Goal: Book appointment/travel/reservation

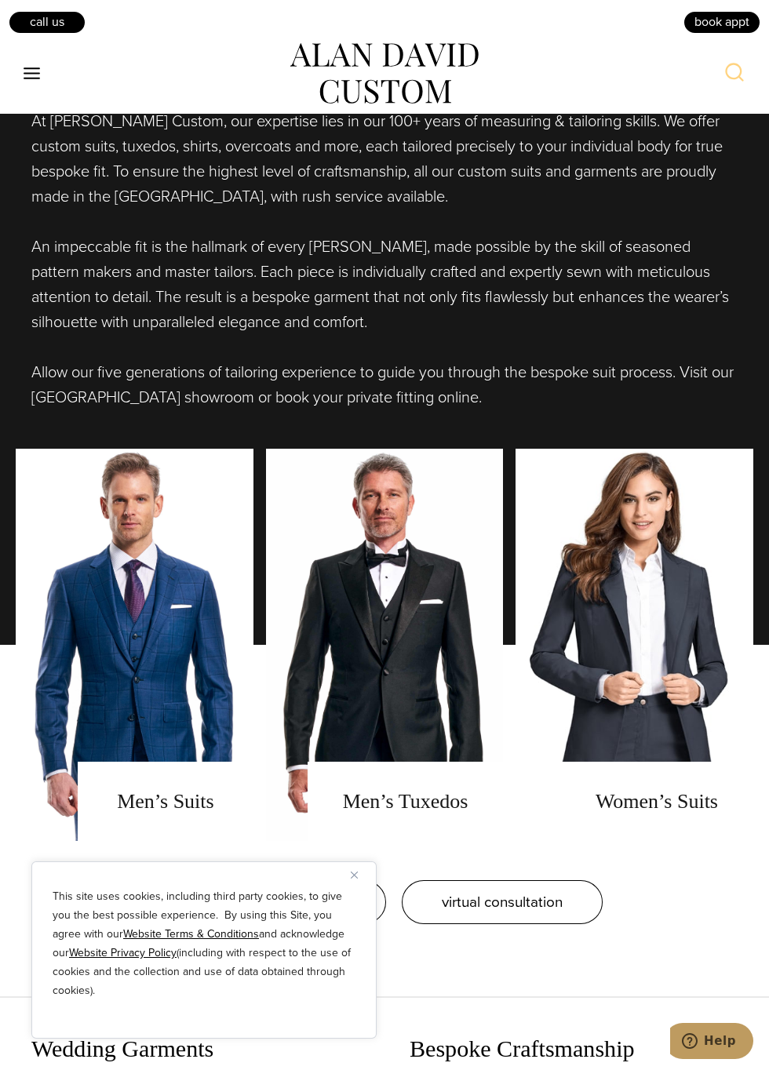
scroll to position [1158, 0]
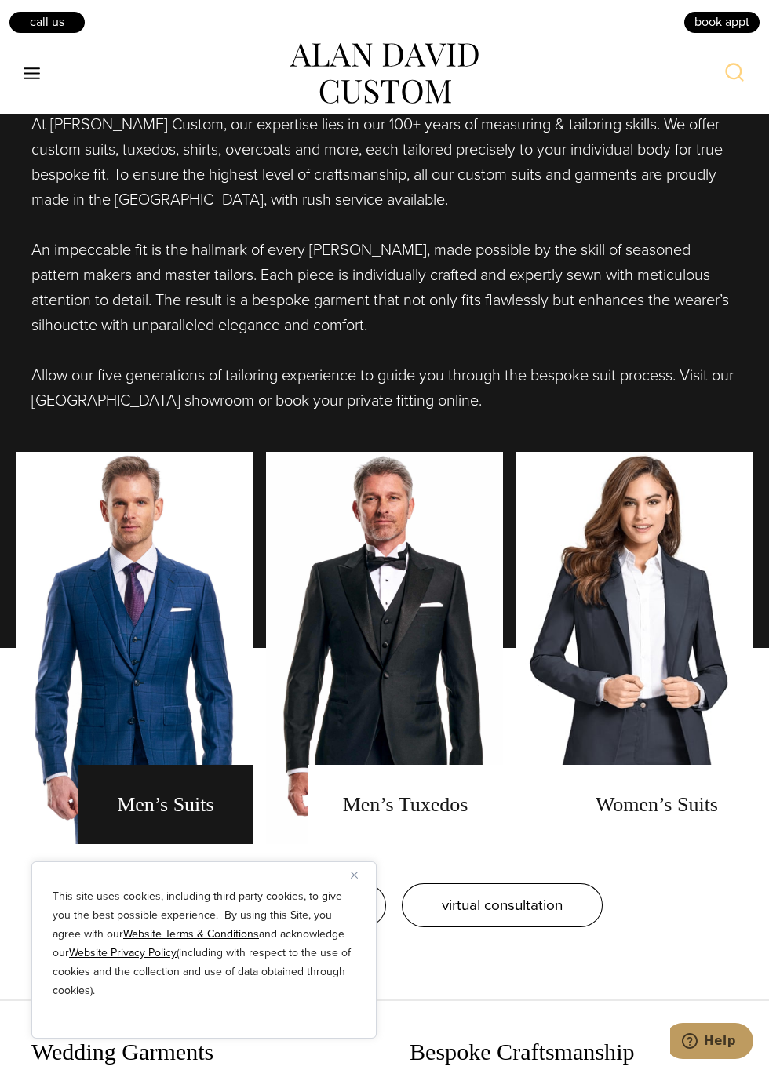
click at [159, 811] on link "men's suits" at bounding box center [135, 648] width 238 height 392
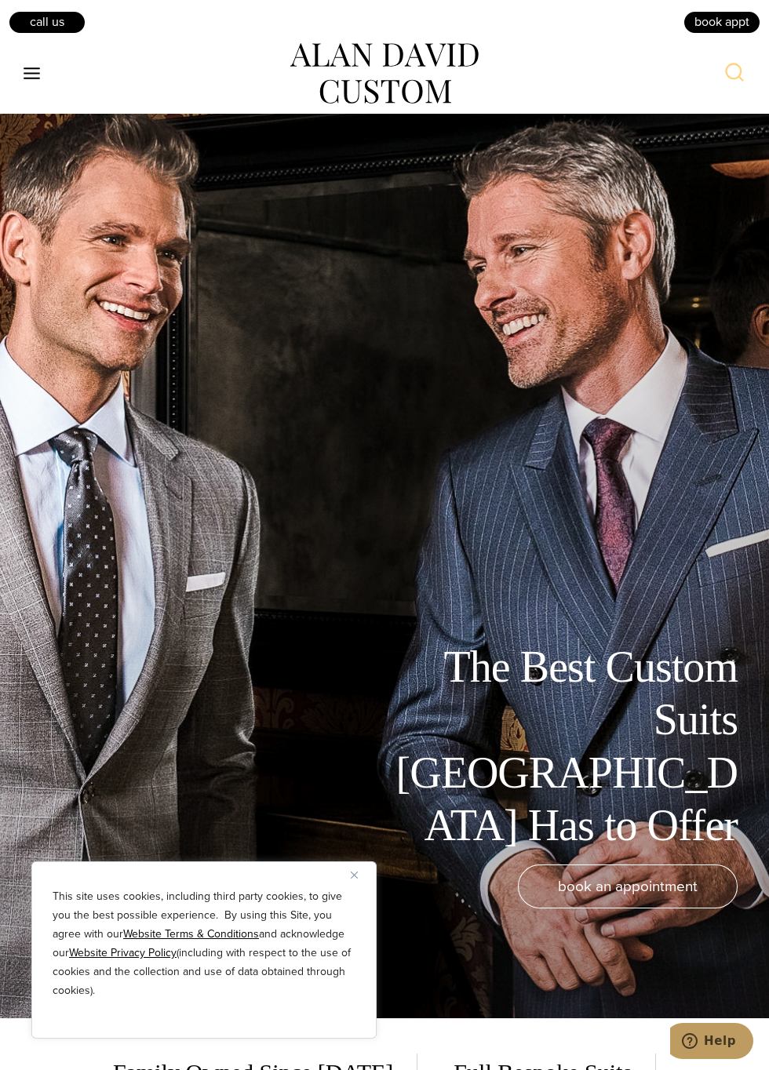
scroll to position [49, 0]
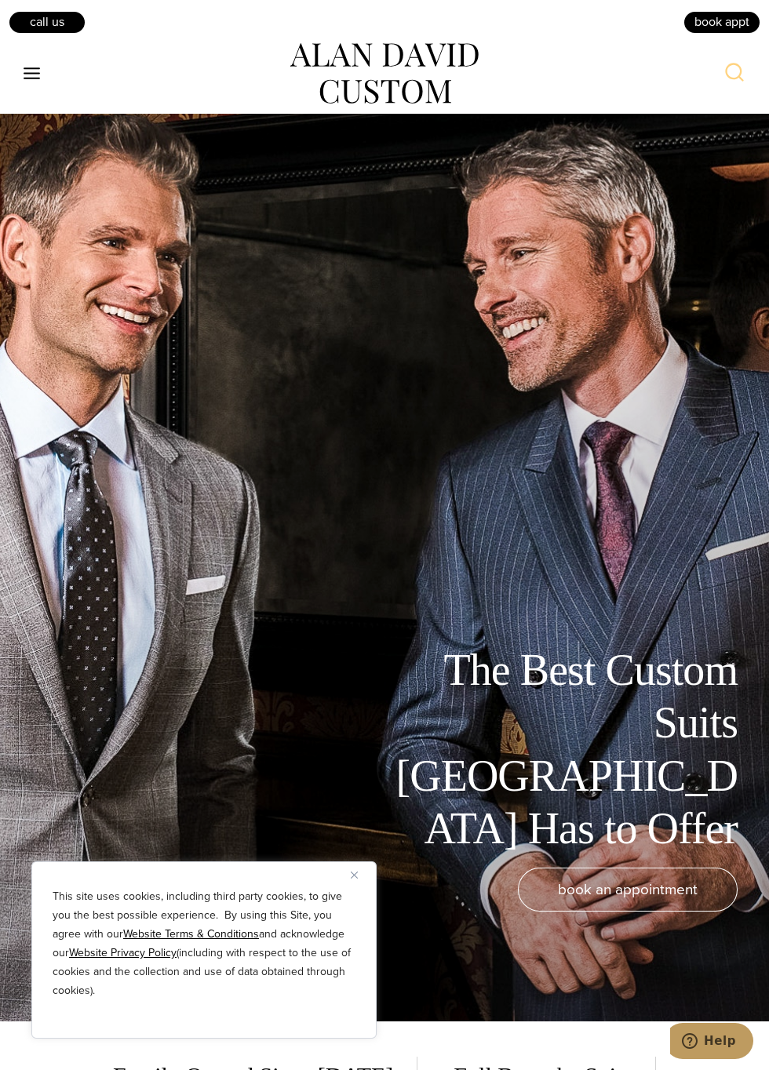
click at [45, 75] on button "Toggle Menu" at bounding box center [32, 74] width 33 height 28
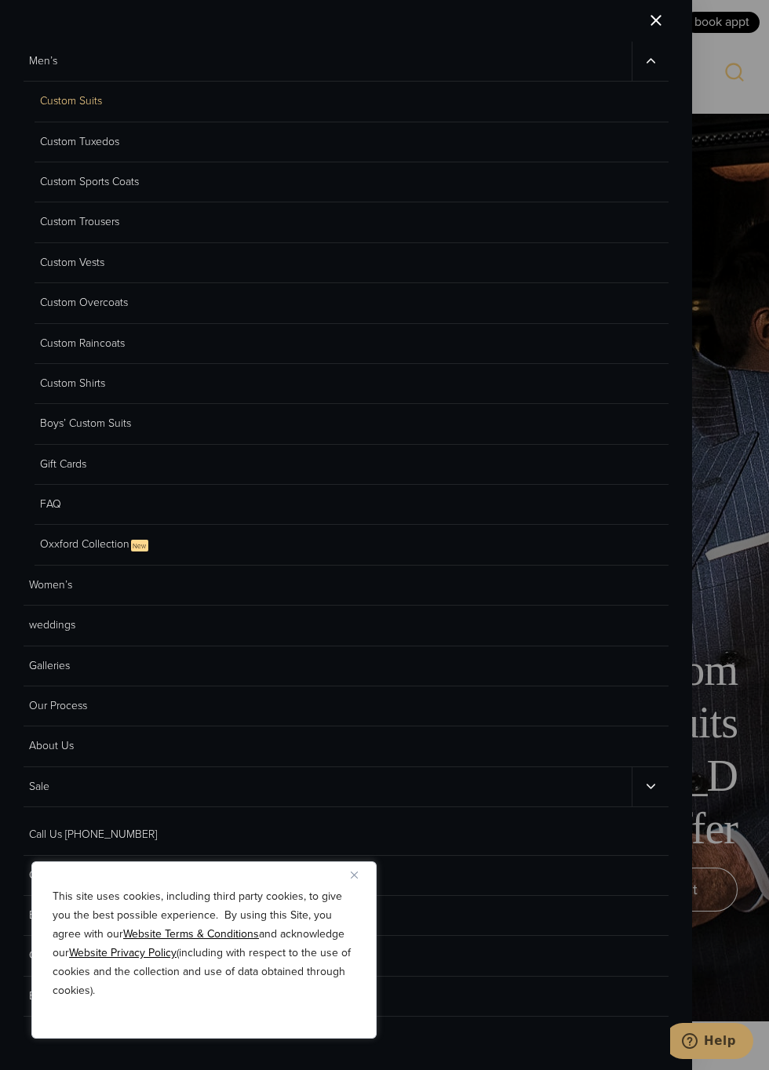
click at [100, 105] on link "Custom Suits" at bounding box center [352, 102] width 634 height 40
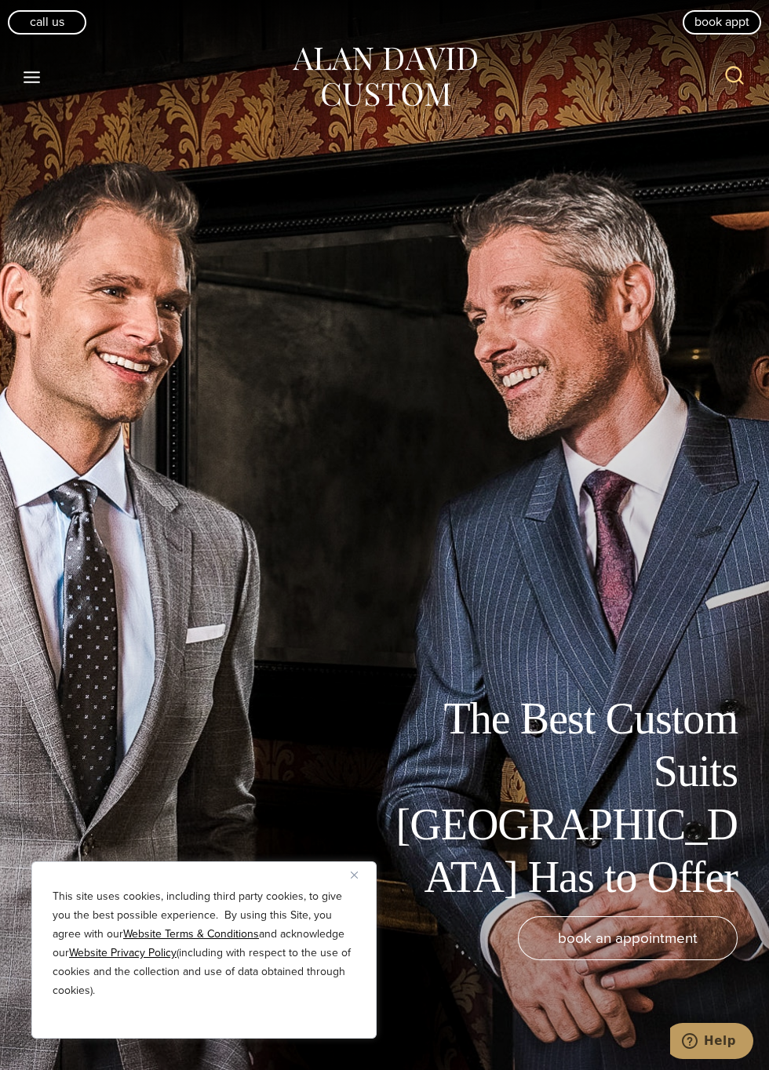
click at [731, 17] on link "book appt" at bounding box center [721, 22] width 78 height 24
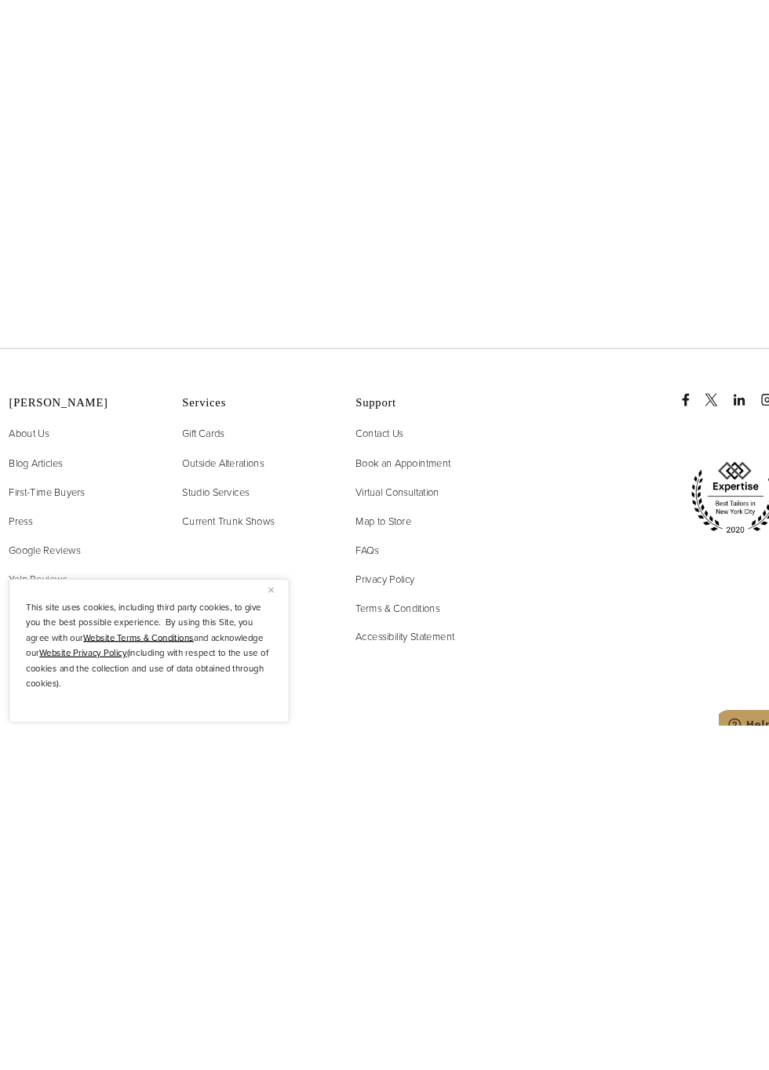
scroll to position [5217, 0]
